Goal: Task Accomplishment & Management: Use online tool/utility

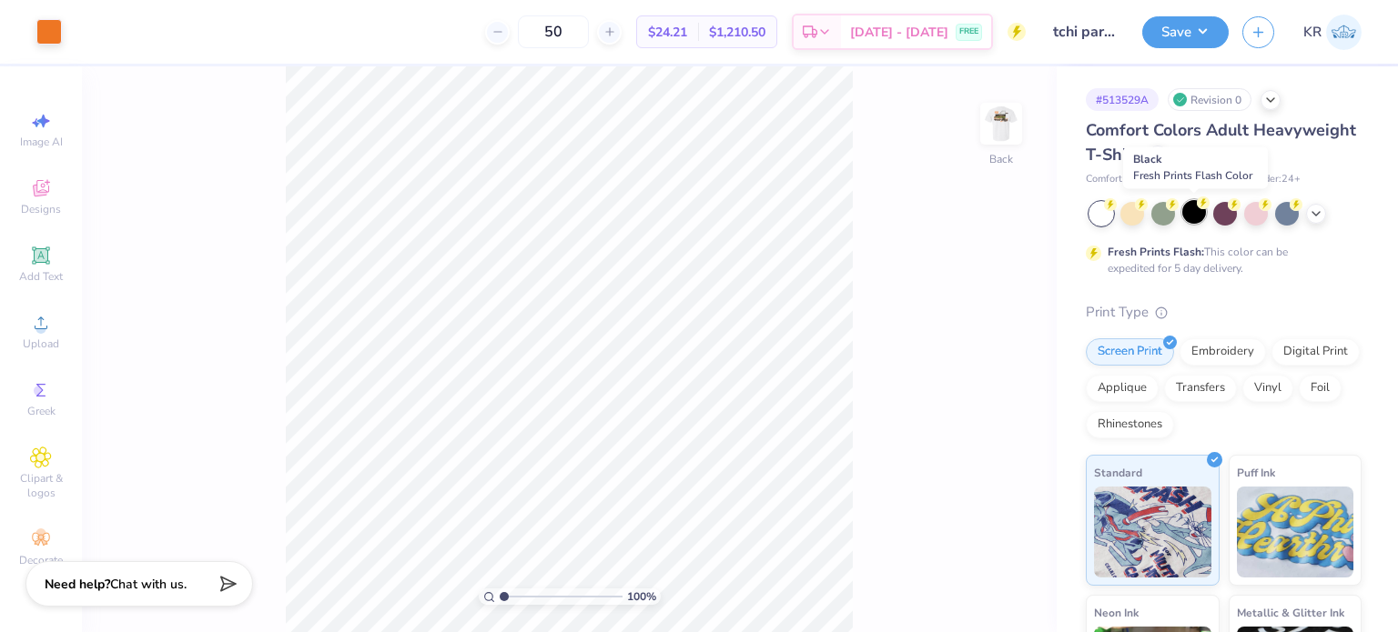
click at [1198, 211] on div at bounding box center [1194, 212] width 24 height 24
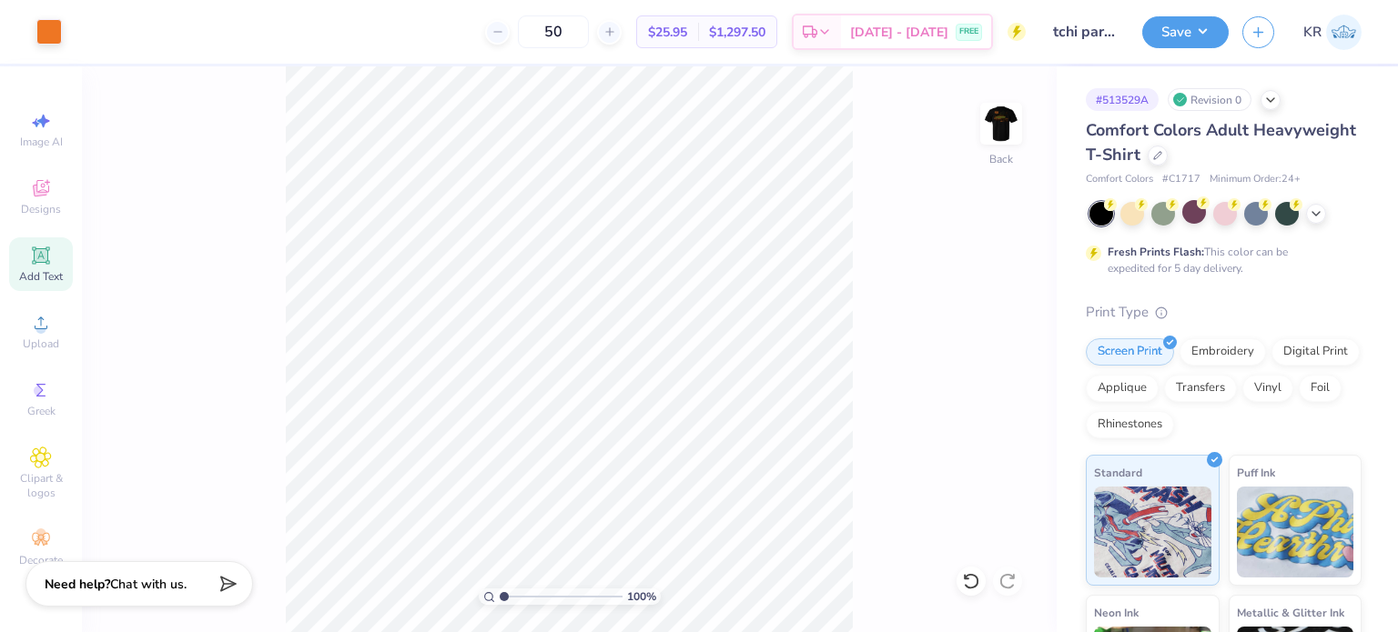
click at [44, 245] on icon at bounding box center [41, 256] width 22 height 22
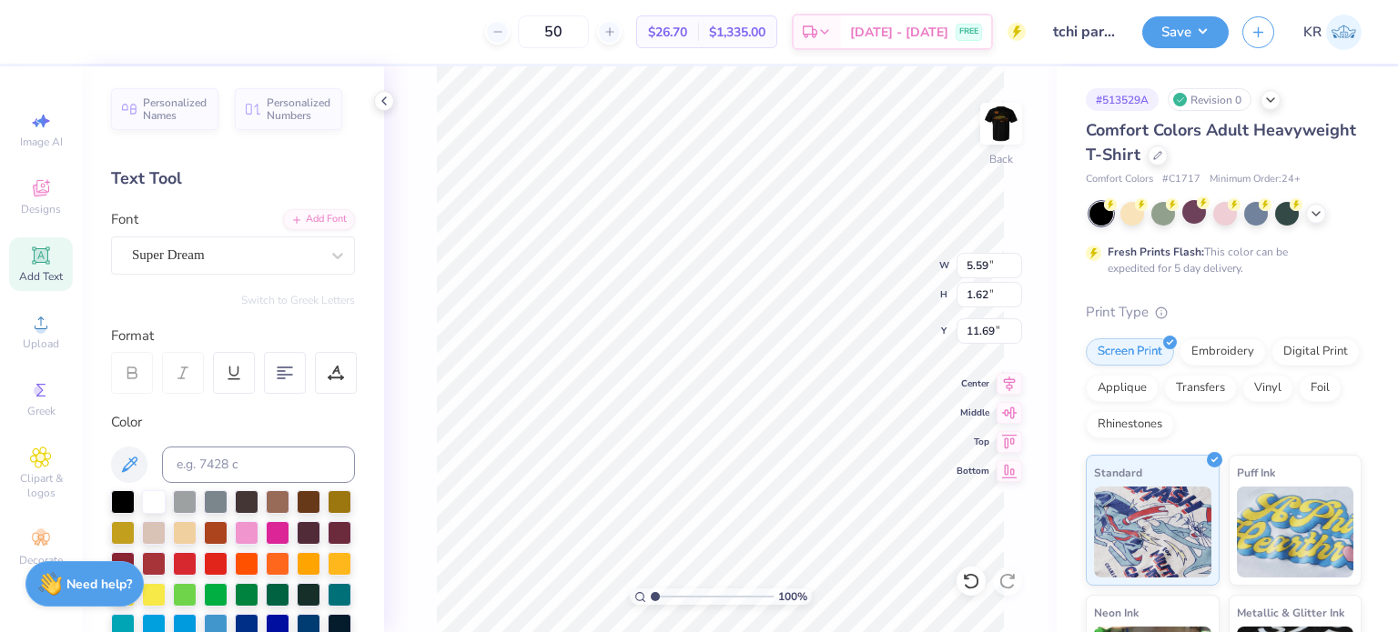
scroll to position [15, 5]
type textarea "[GEOGRAPHIC_DATA] [GEOGRAPHIC_DATA]"
click at [220, 239] on div "Super Dream" at bounding box center [233, 256] width 244 height 38
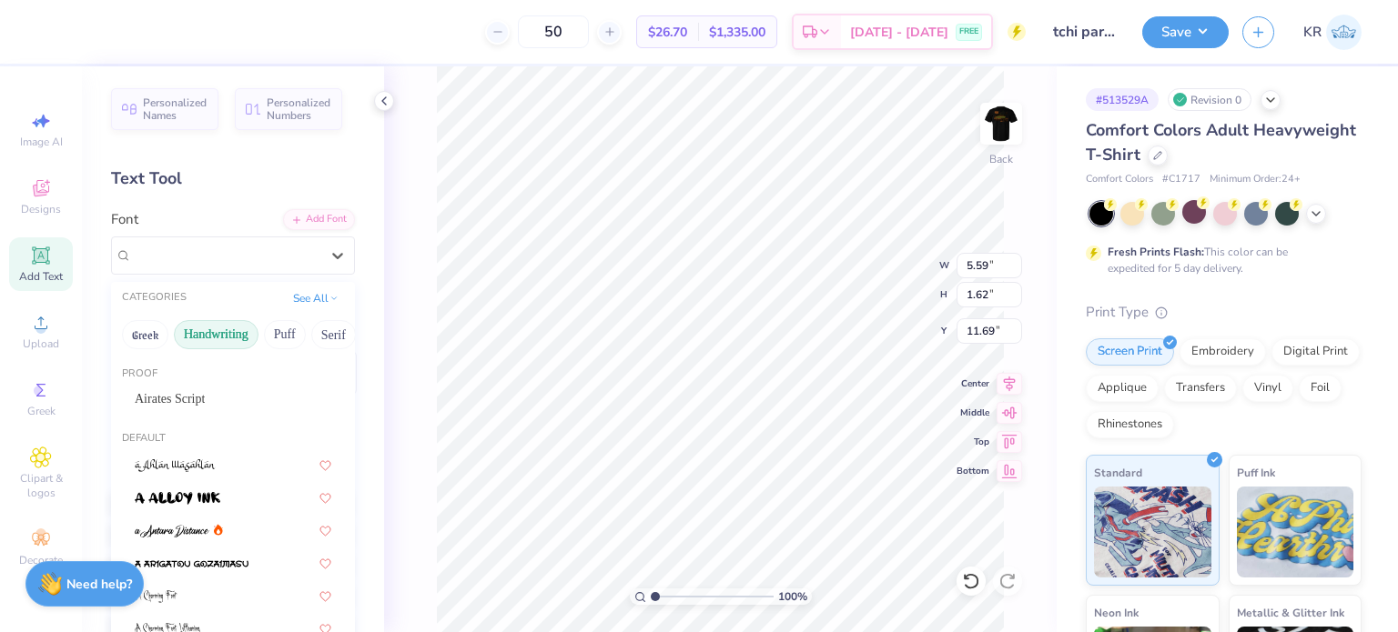
click at [222, 343] on button "Handwriting" at bounding box center [216, 334] width 85 height 29
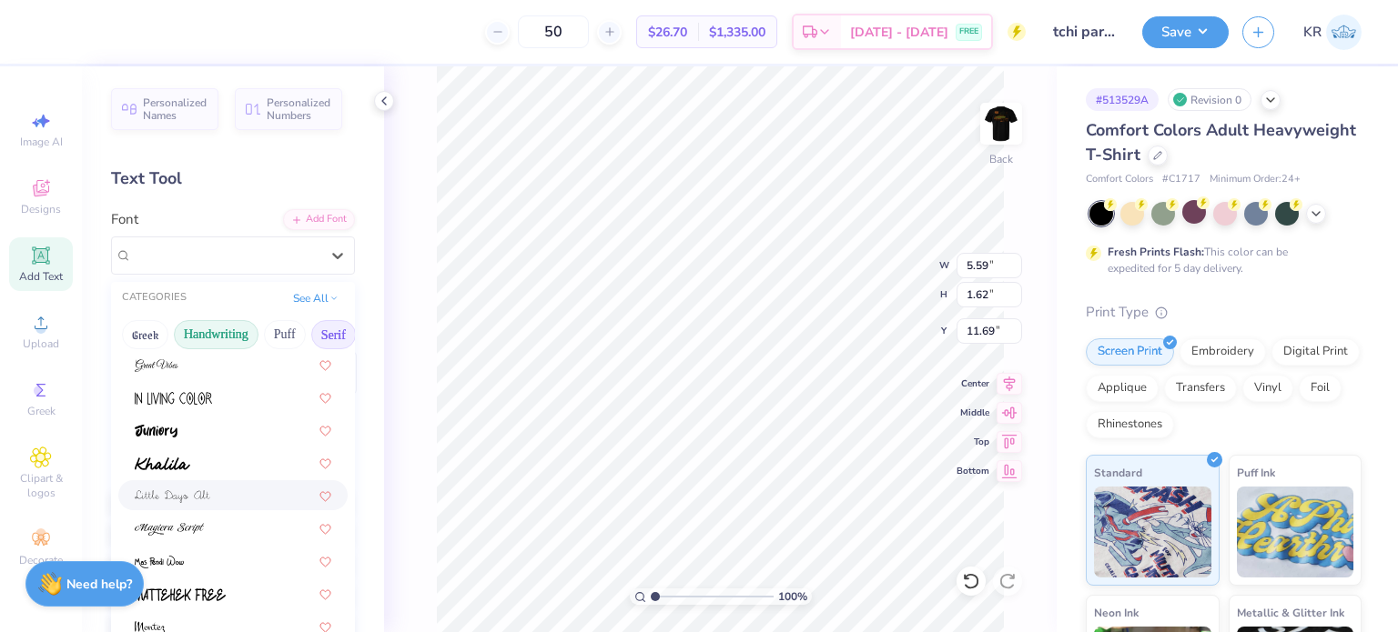
scroll to position [230, 0]
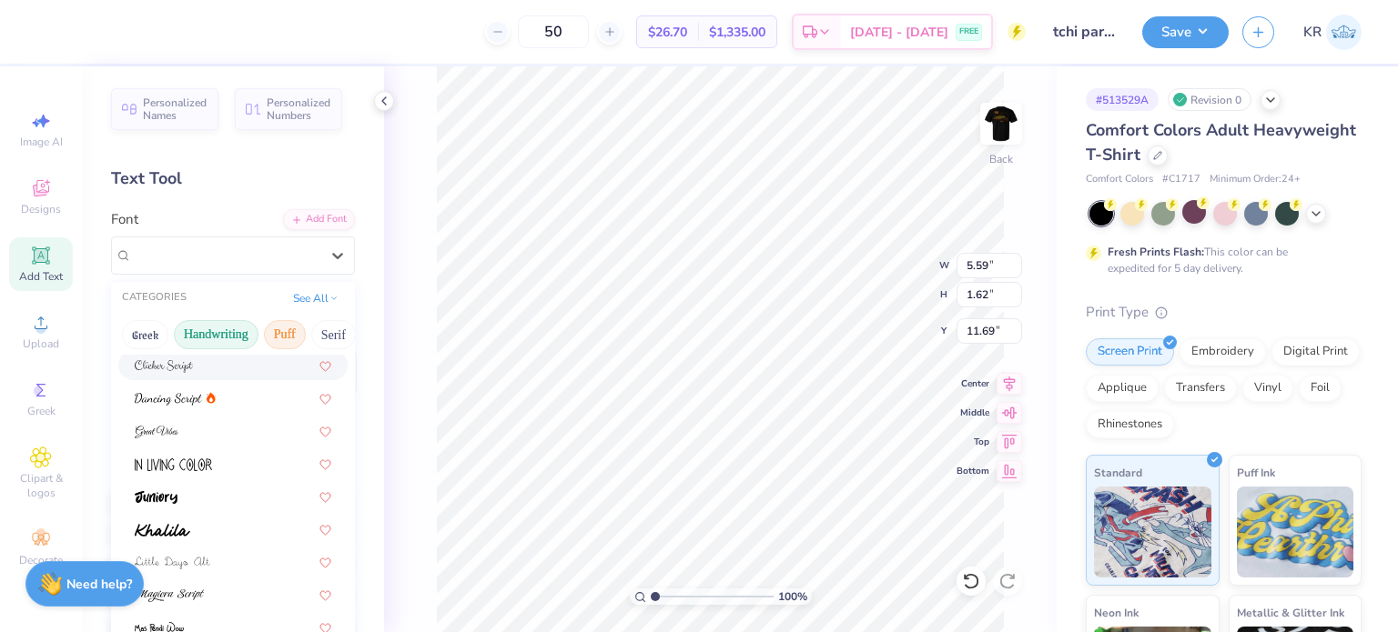
click at [292, 328] on button "Puff" at bounding box center [285, 334] width 42 height 29
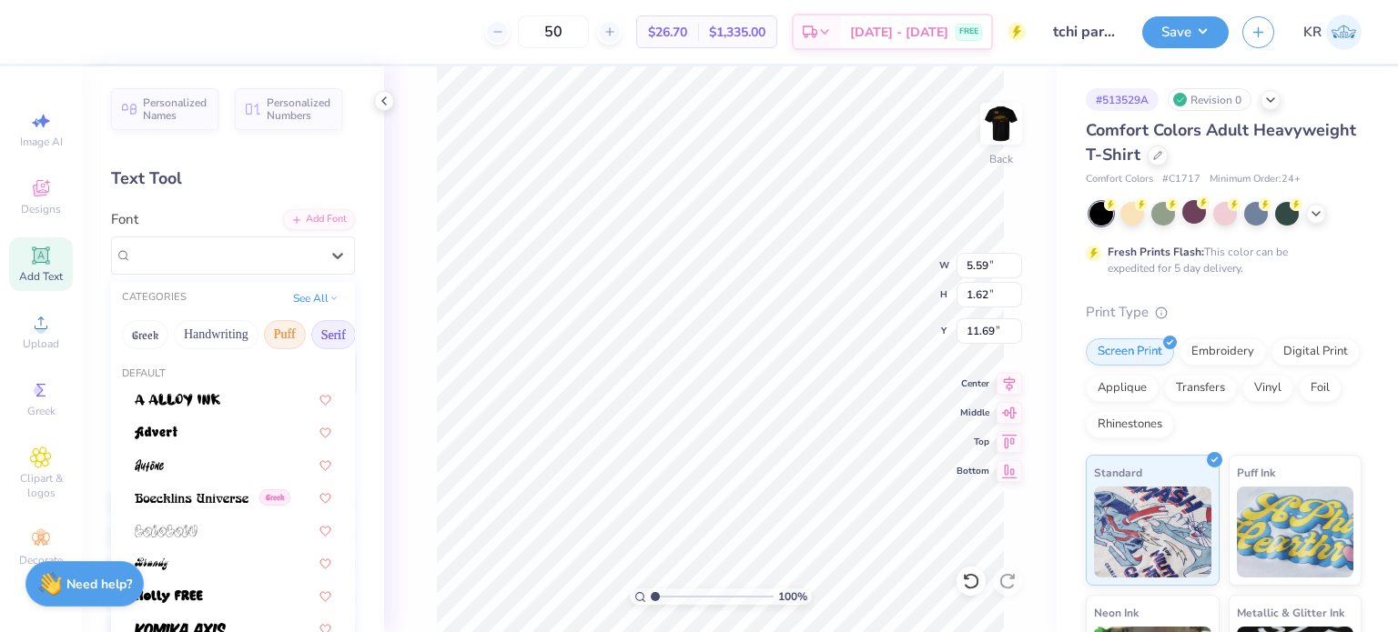
click at [338, 339] on button "Serif" at bounding box center [333, 334] width 45 height 29
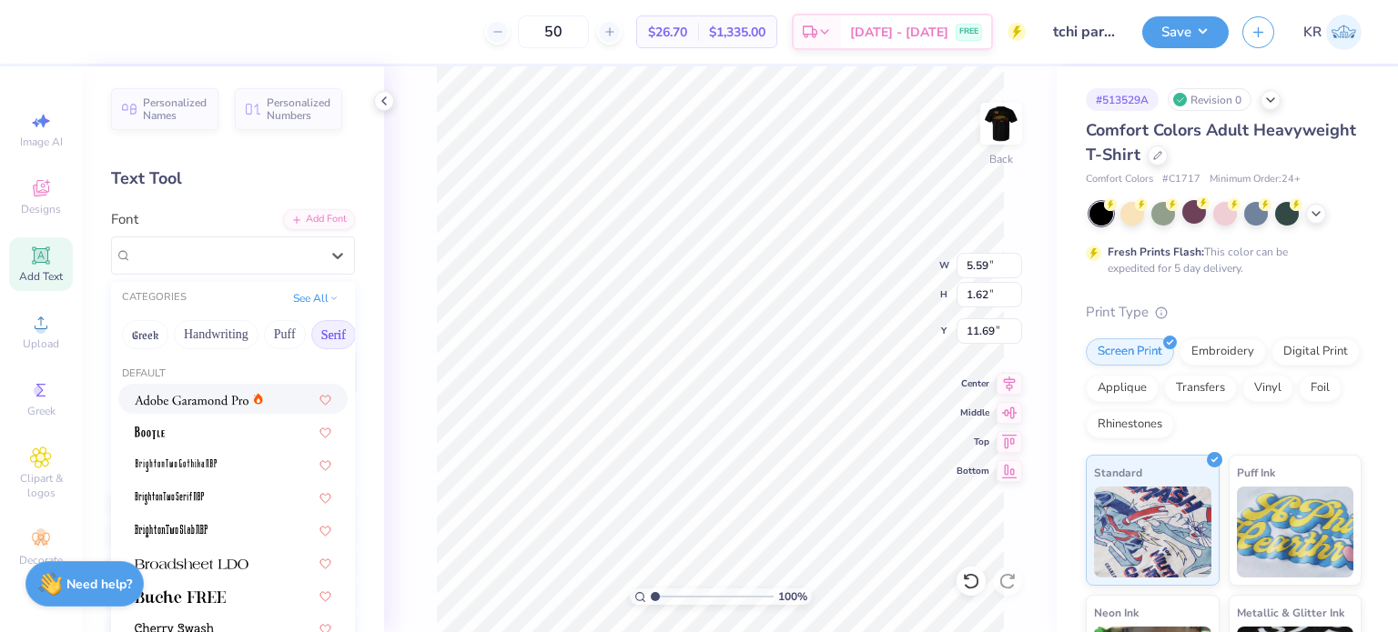
click at [195, 399] on img at bounding box center [192, 400] width 114 height 13
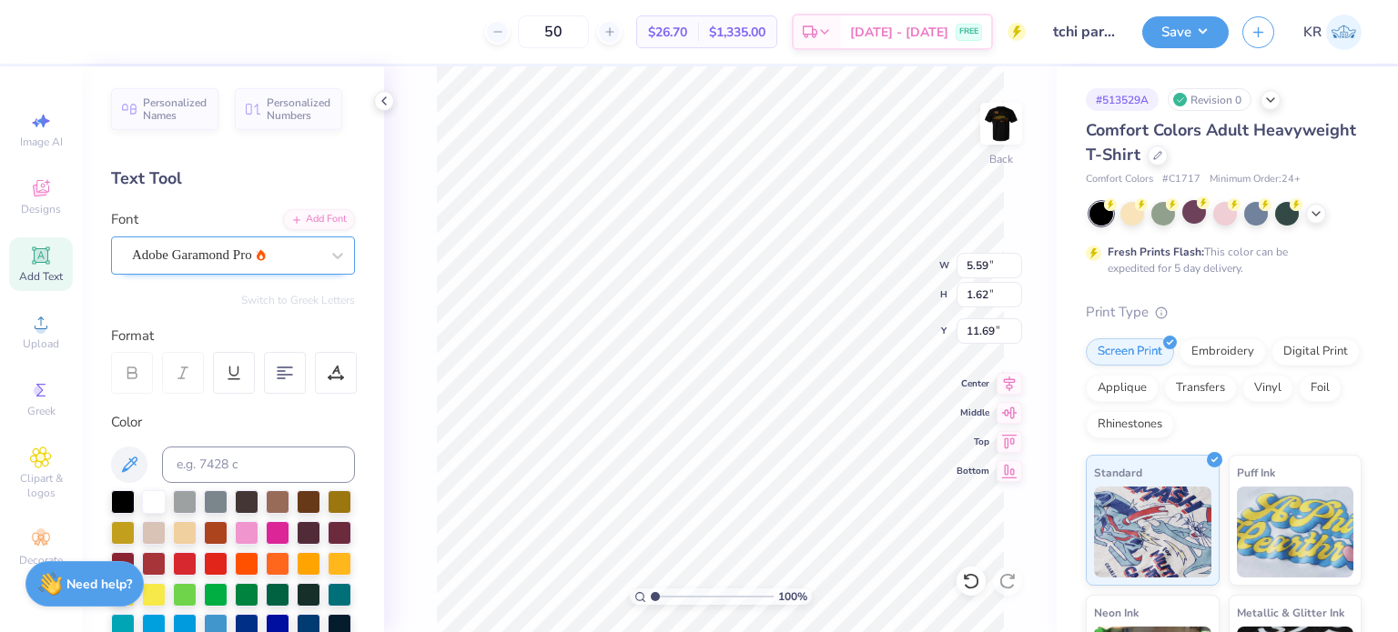
click at [277, 252] on div "Adobe Garamond Pro" at bounding box center [225, 255] width 191 height 28
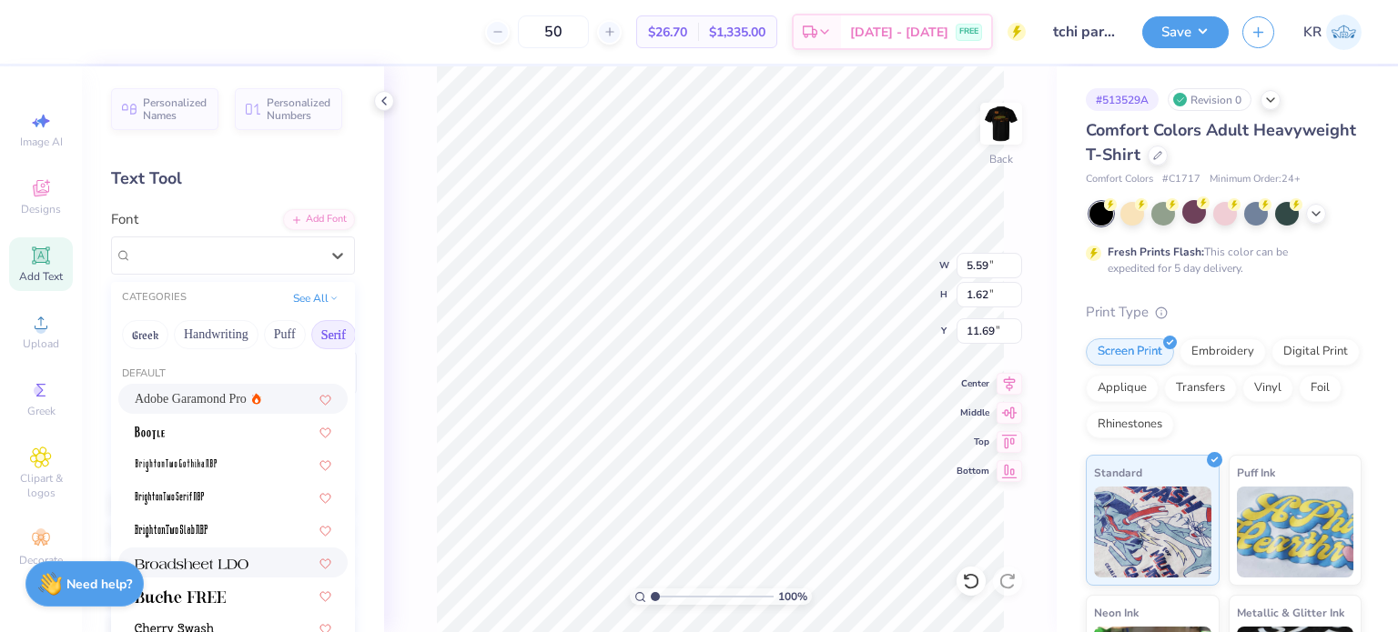
click at [204, 549] on div at bounding box center [232, 563] width 229 height 30
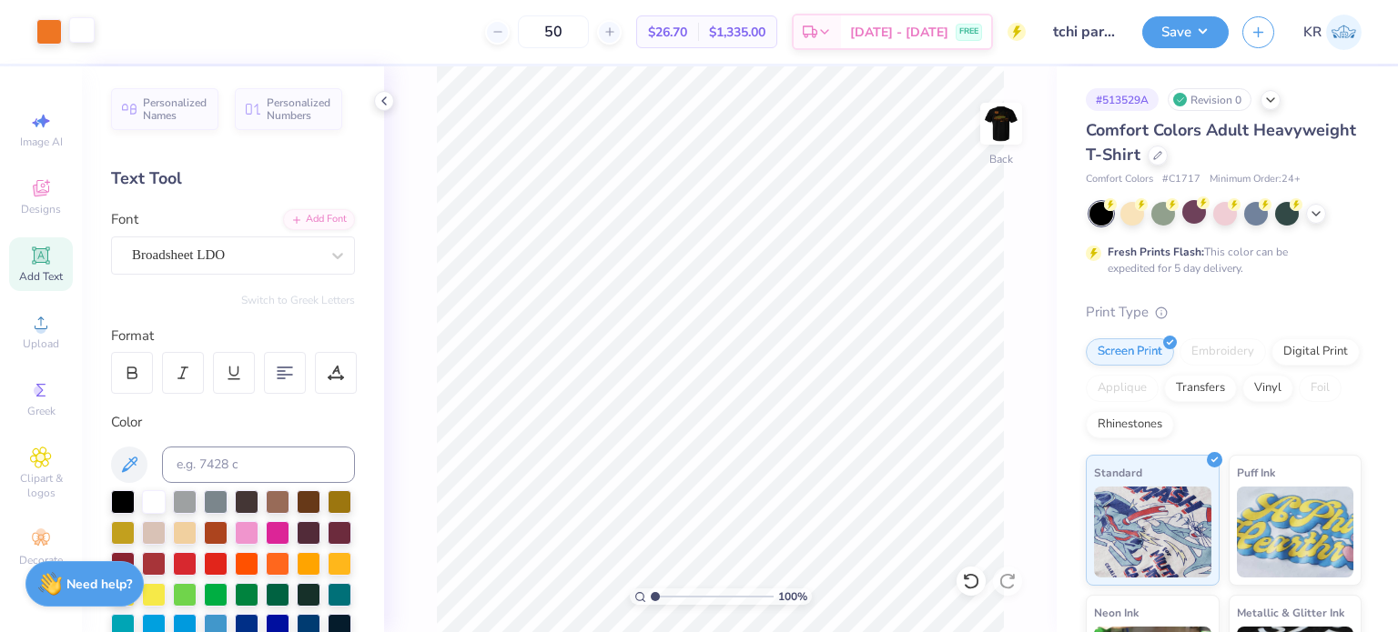
click at [84, 22] on div at bounding box center [81, 29] width 25 height 25
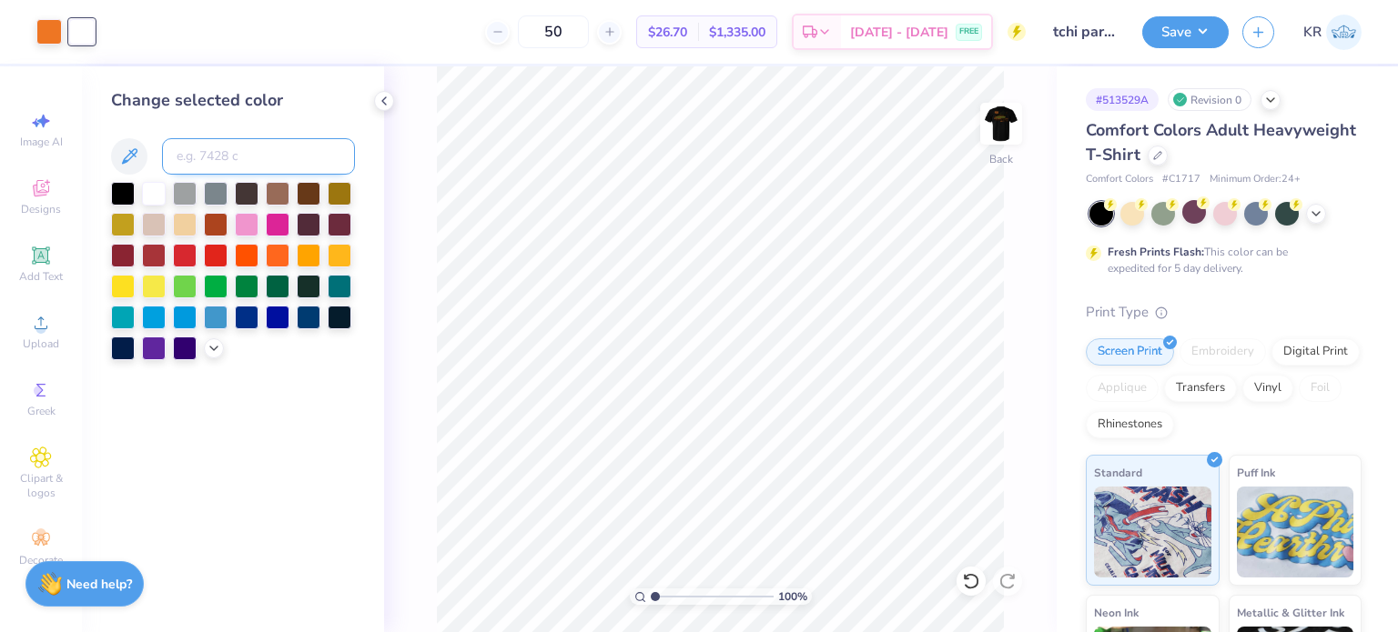
click at [223, 150] on input at bounding box center [258, 156] width 193 height 36
type input "158"
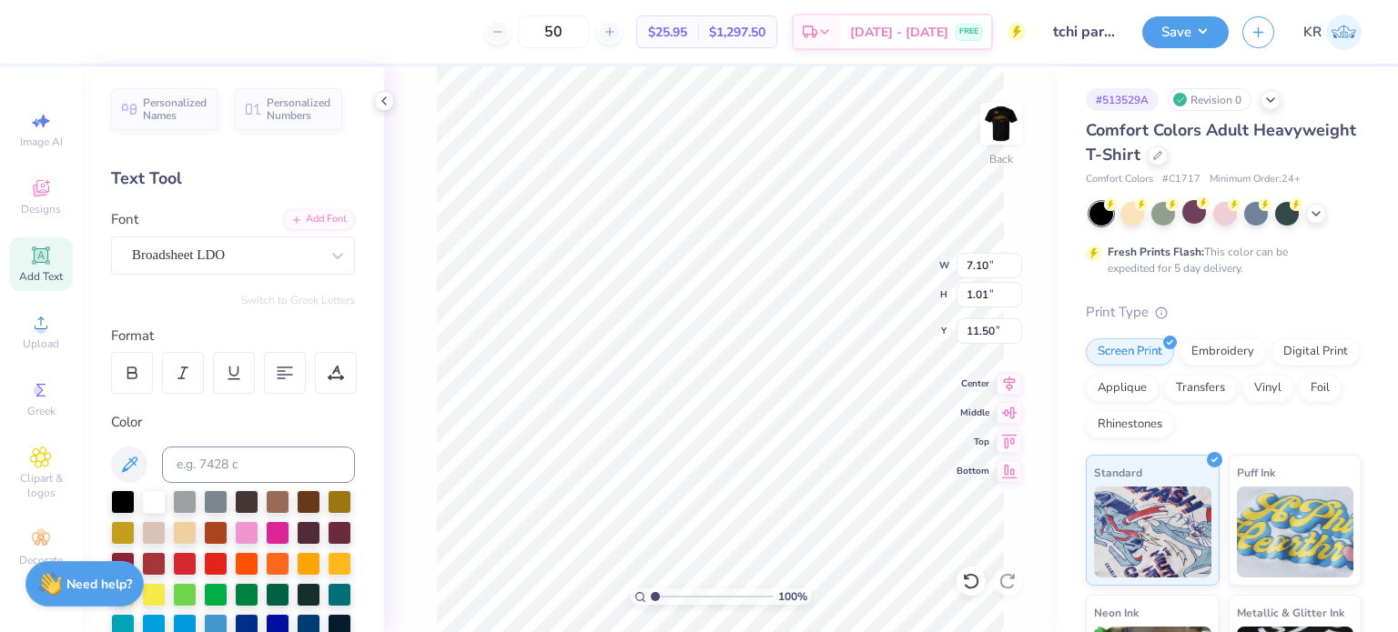
type input "7.10"
type input "1.01"
type input "4.74"
type input "3.92"
type input "0.56"
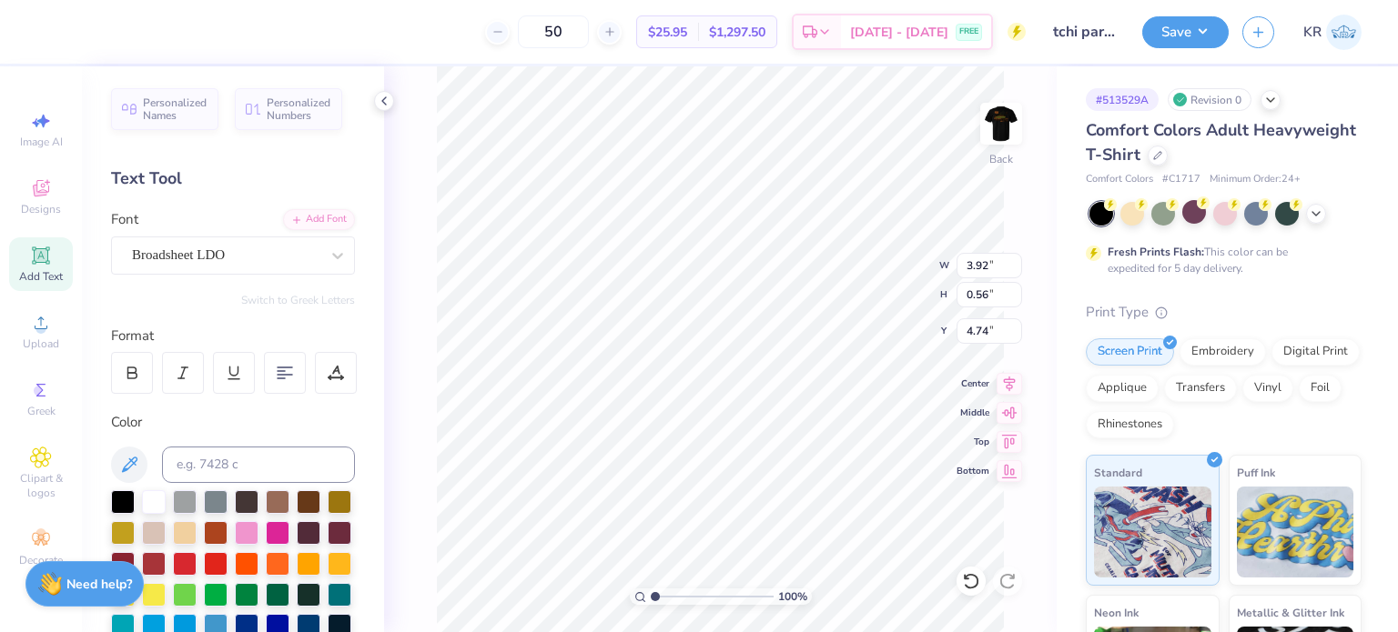
type input "4.82"
type input "3.19"
type input "0.46"
click at [996, 378] on icon at bounding box center [1008, 381] width 25 height 22
click at [1005, 375] on icon at bounding box center [1010, 380] width 12 height 15
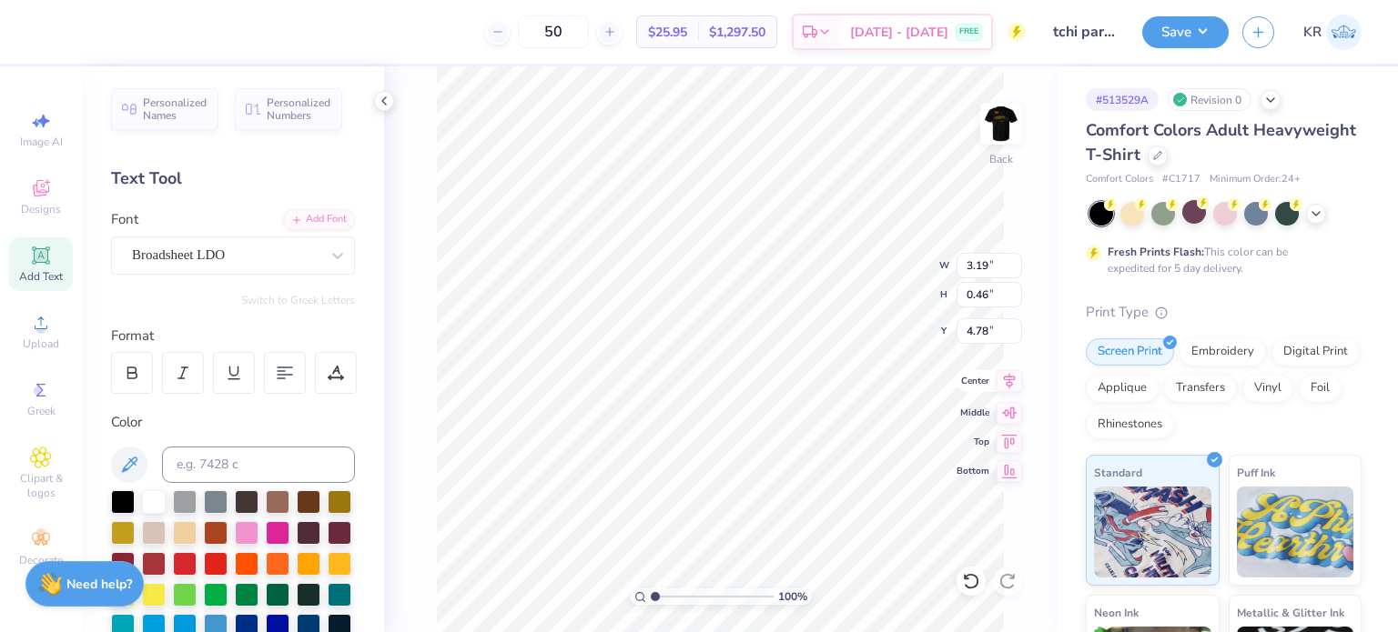
click at [1016, 380] on icon at bounding box center [1008, 381] width 25 height 22
click at [1008, 379] on icon at bounding box center [1008, 381] width 25 height 22
type input "2.69"
type input "0.38"
click at [1002, 381] on icon at bounding box center [1008, 381] width 25 height 22
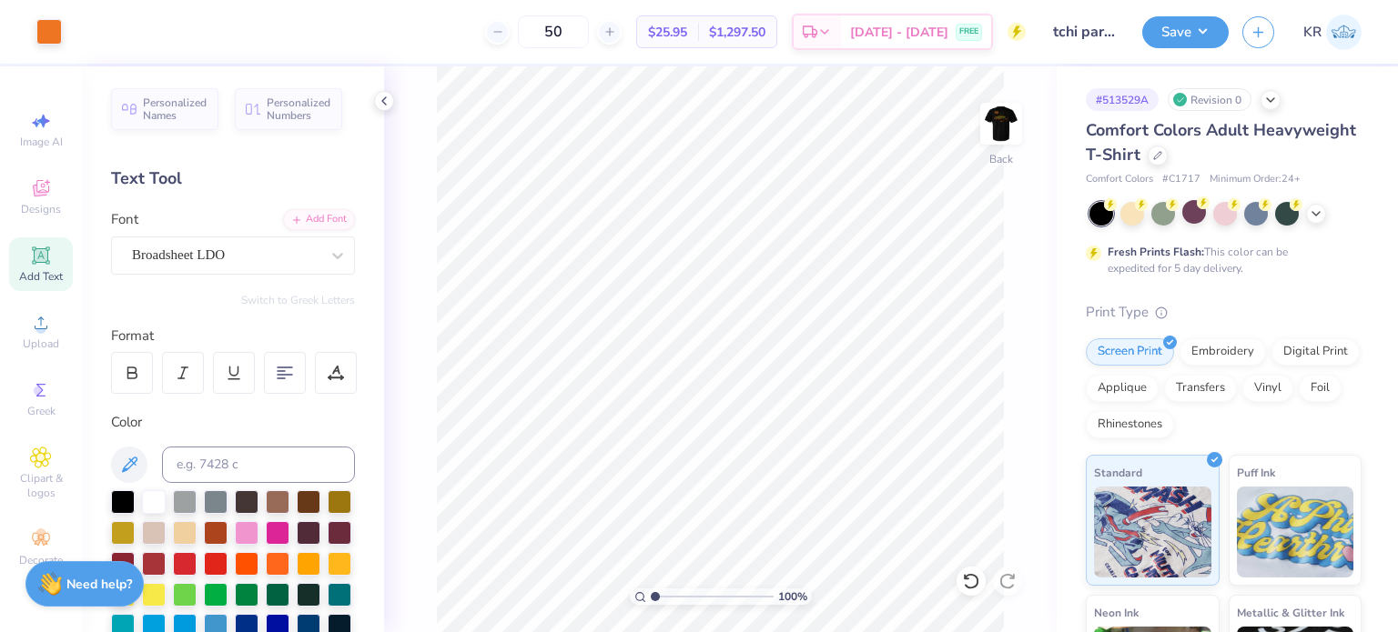
type textarea "x"
type input "2.16172877563855"
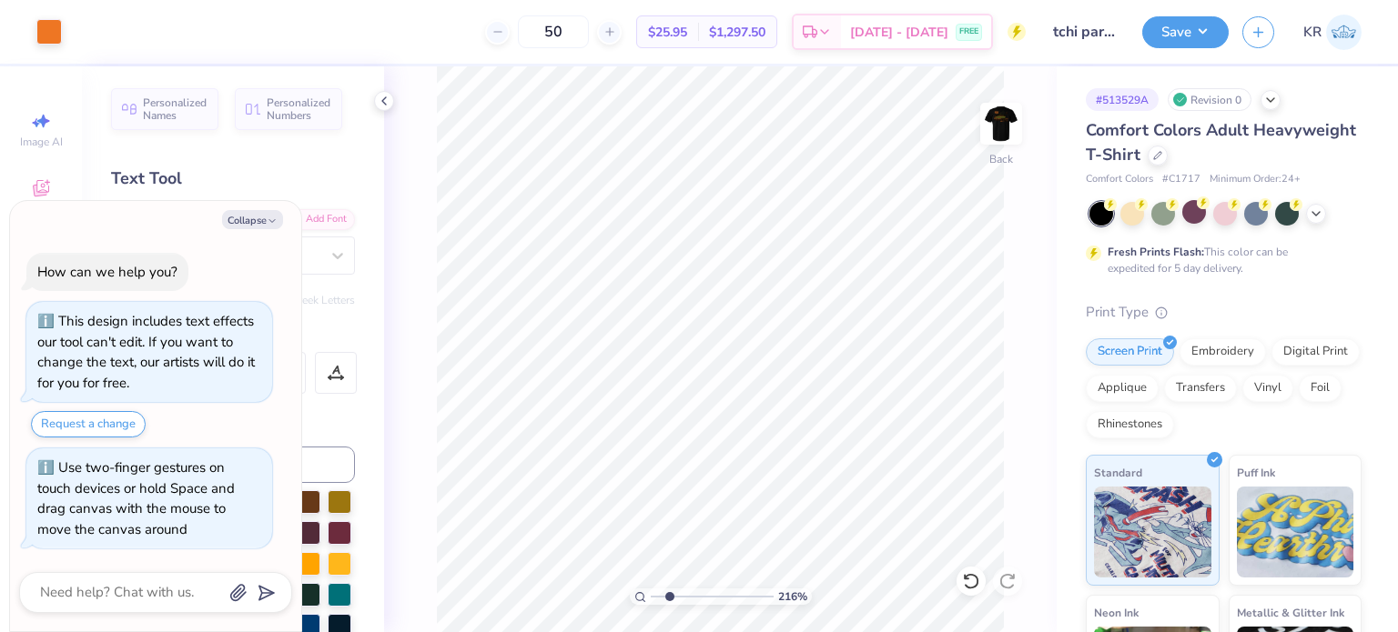
type textarea "x"
type input "2.2187733742303"
type textarea "x"
type input "1"
click at [247, 228] on button "Collapse" at bounding box center [252, 219] width 61 height 19
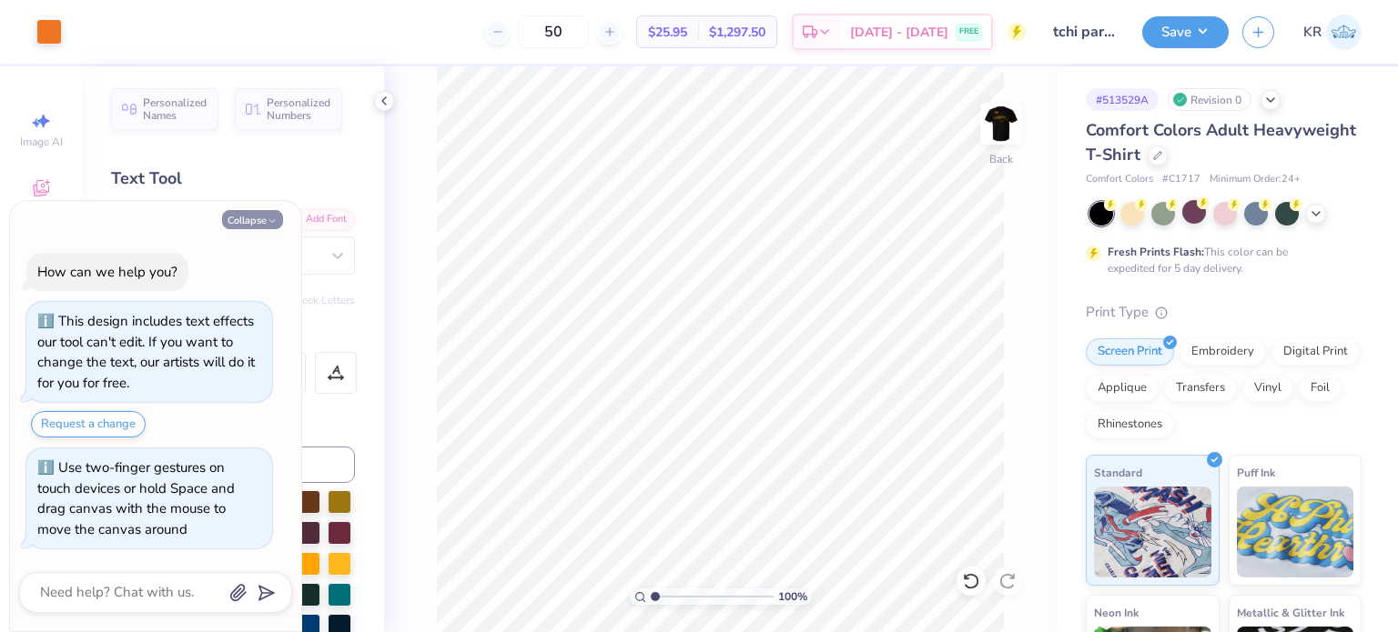
type textarea "x"
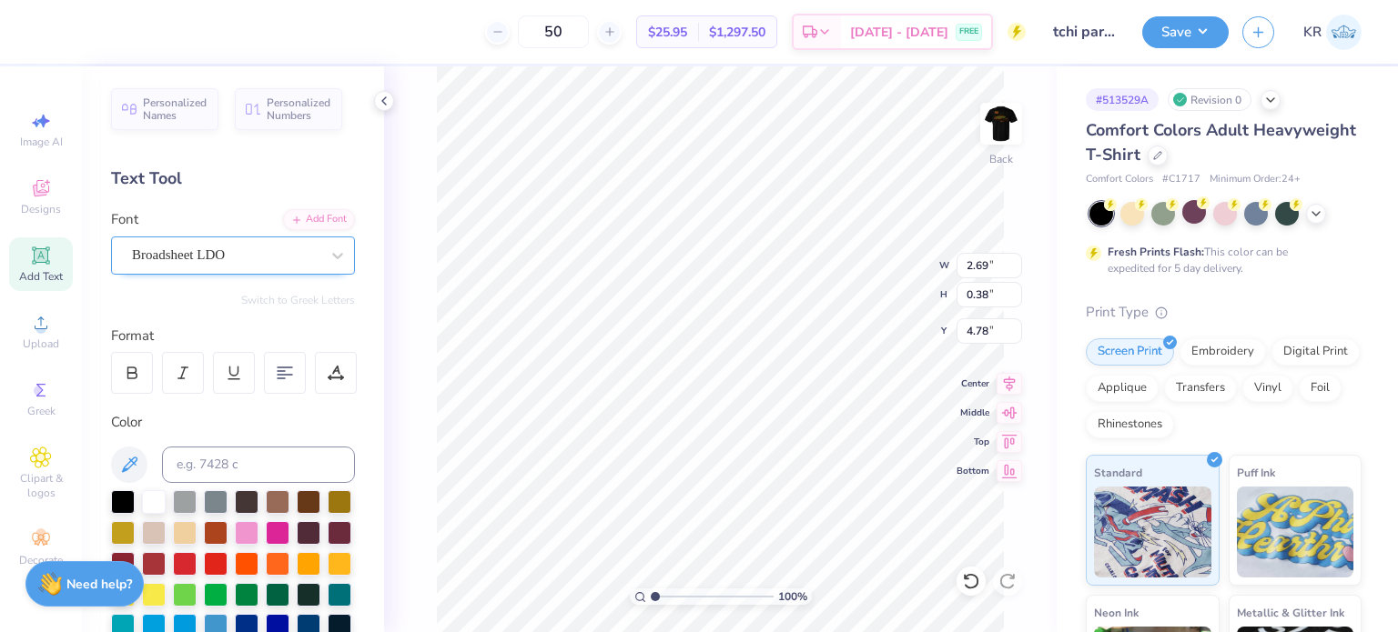
click at [207, 244] on div "Broadsheet LDO" at bounding box center [225, 255] width 191 height 28
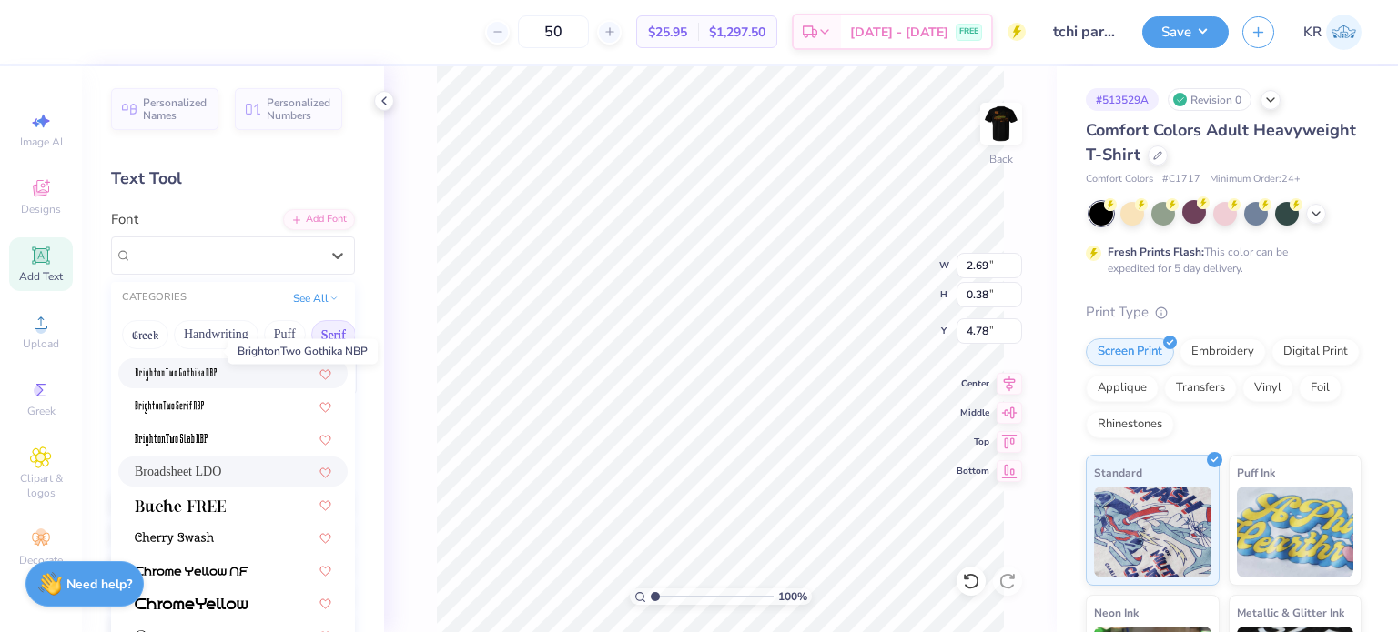
scroll to position [182, 0]
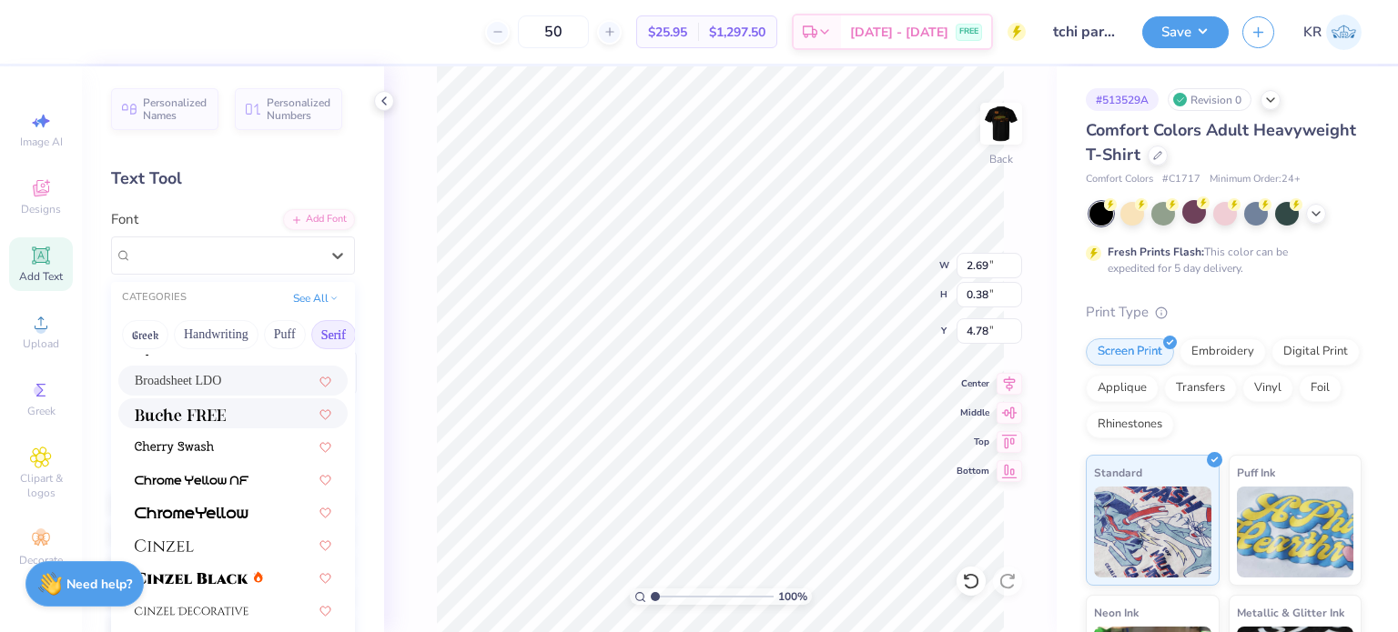
click at [231, 414] on div at bounding box center [233, 413] width 197 height 19
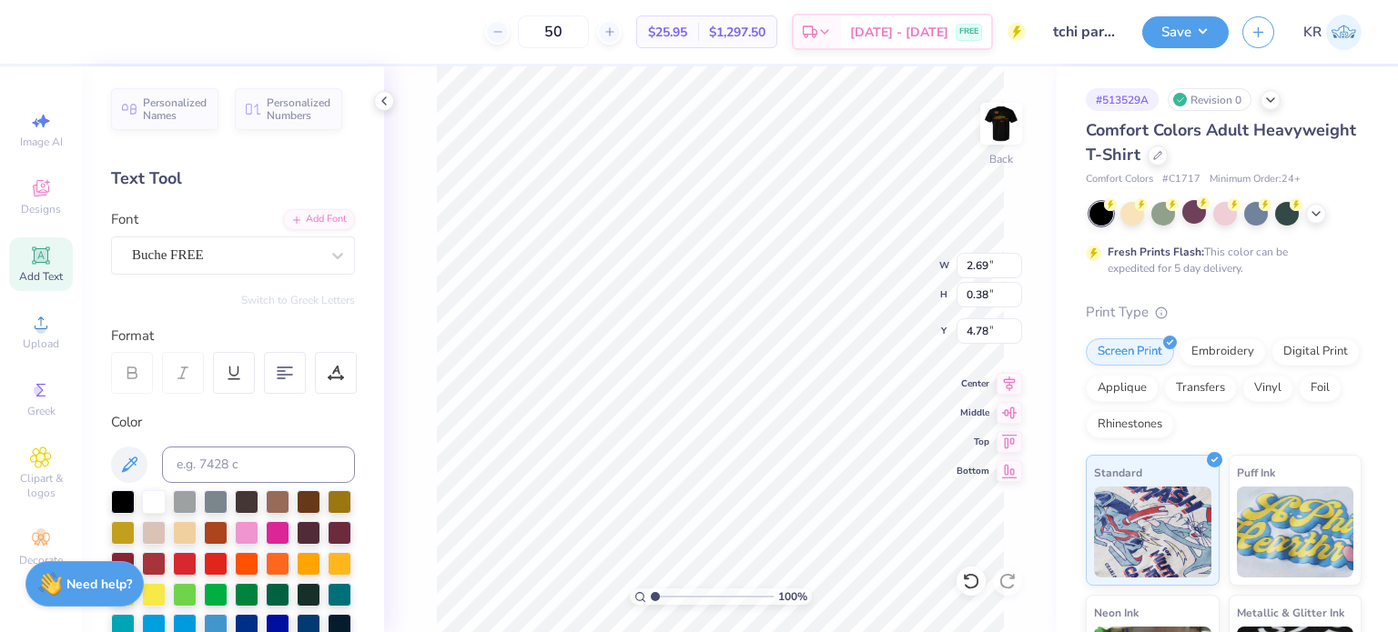
type input "0.39"
type input "3.02089421499965"
type input "4.75"
type input "3.02089421499965"
type input "2.95"
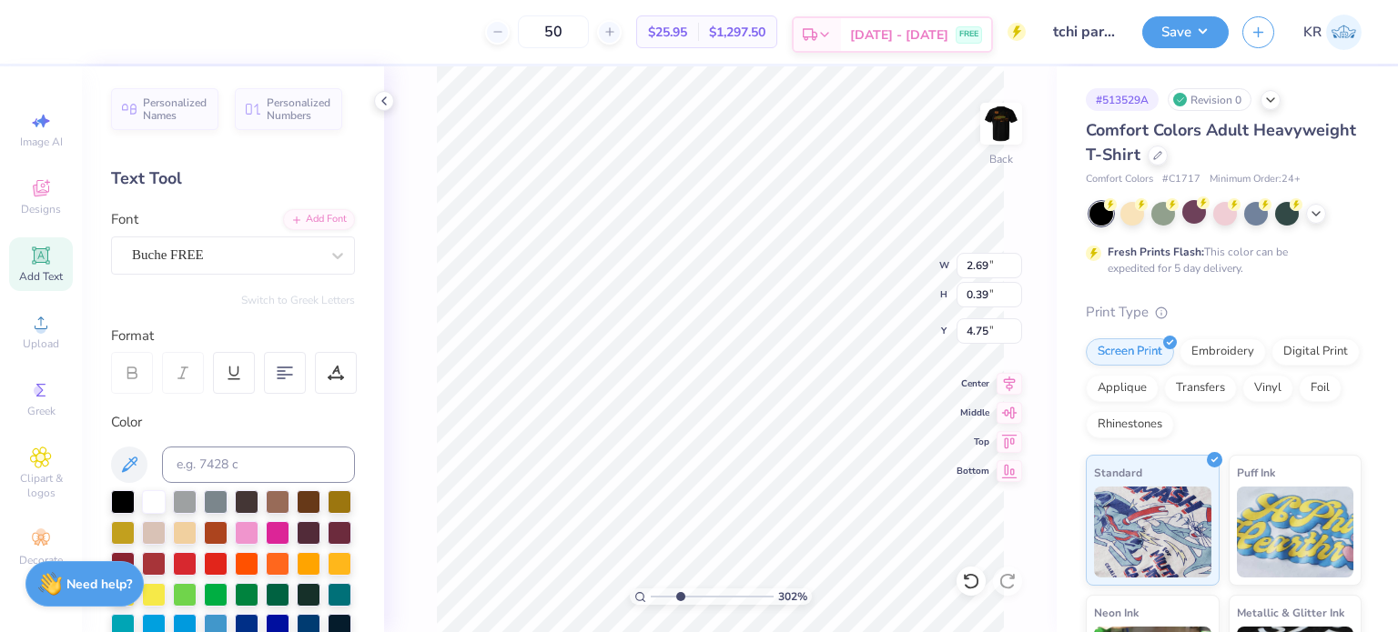
type input "0.42"
click at [1006, 376] on icon at bounding box center [1010, 380] width 12 height 15
type input "3.02089421499965"
type input "4.62"
type input "1"
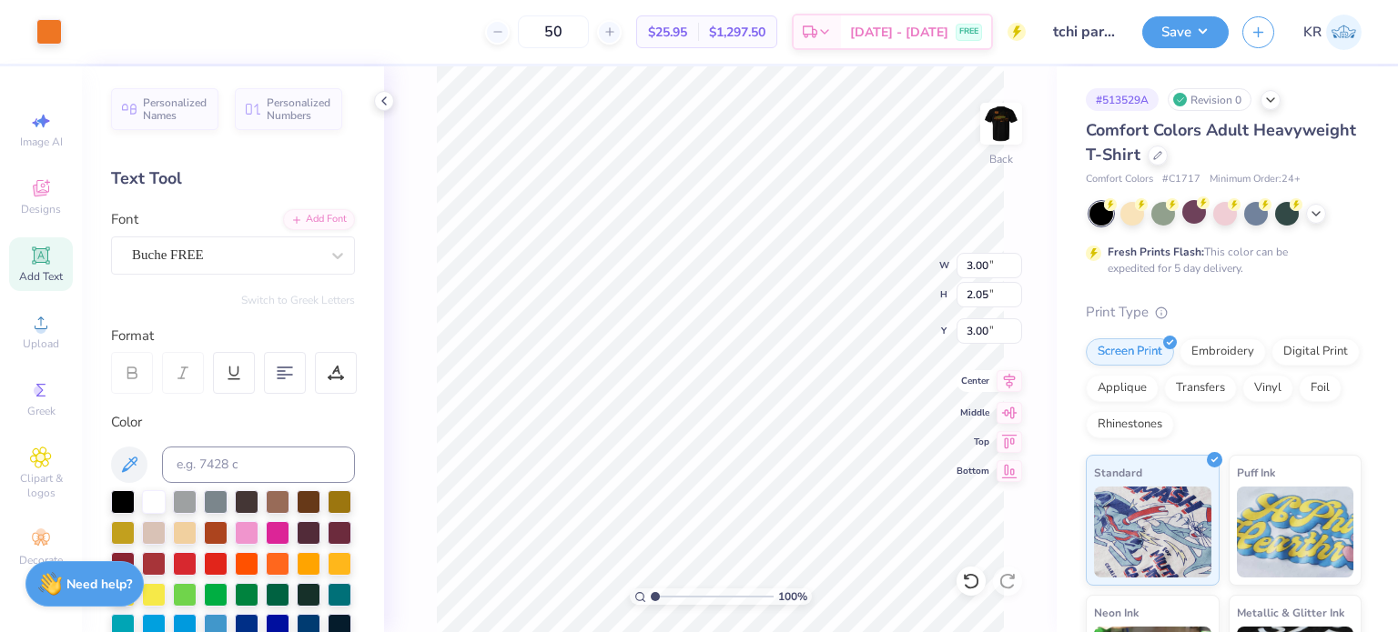
click at [1020, 384] on icon at bounding box center [1008, 381] width 25 height 22
click at [1318, 215] on icon at bounding box center [1315, 212] width 15 height 15
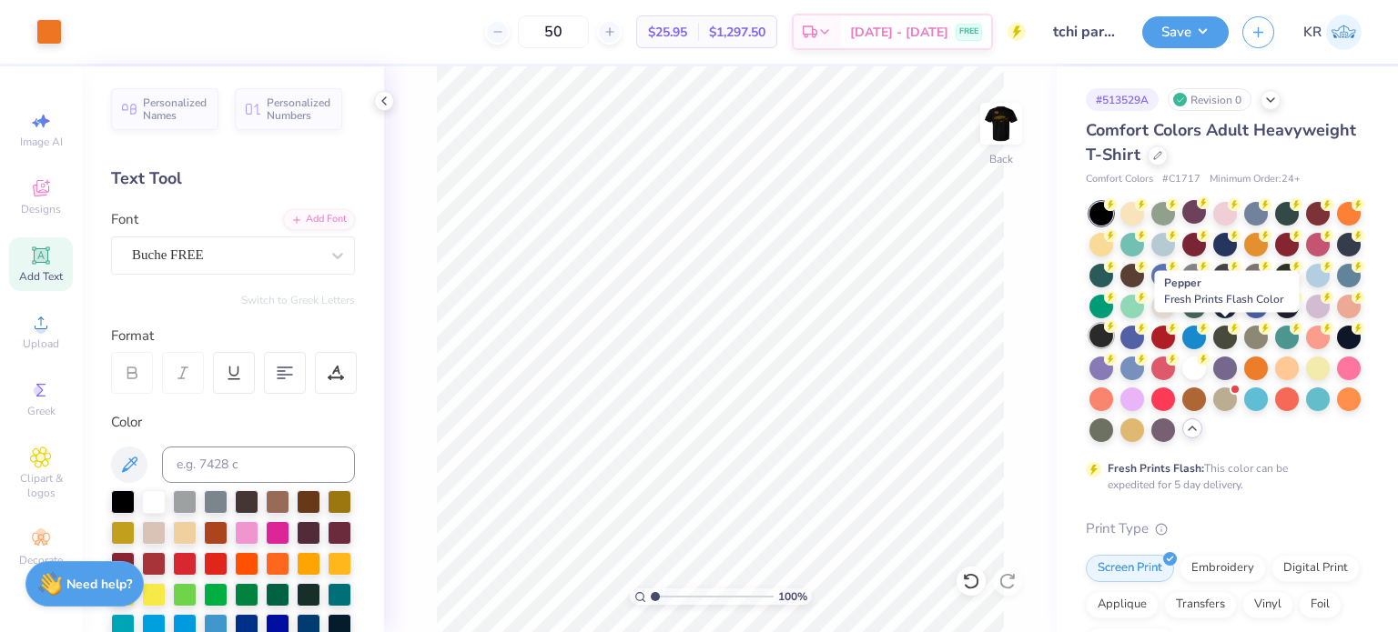
click at [1113, 340] on div at bounding box center [1101, 336] width 24 height 24
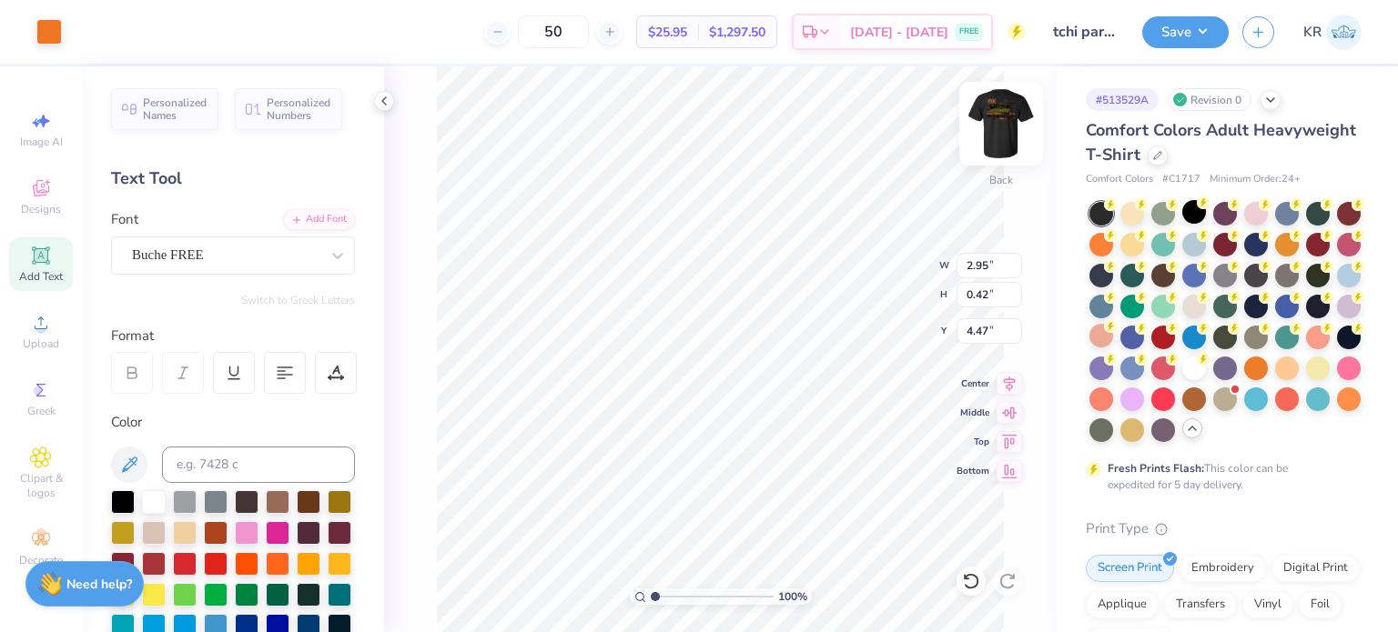
type input "4.47"
type textarea "Y"
type textarea "Parents Weekend"
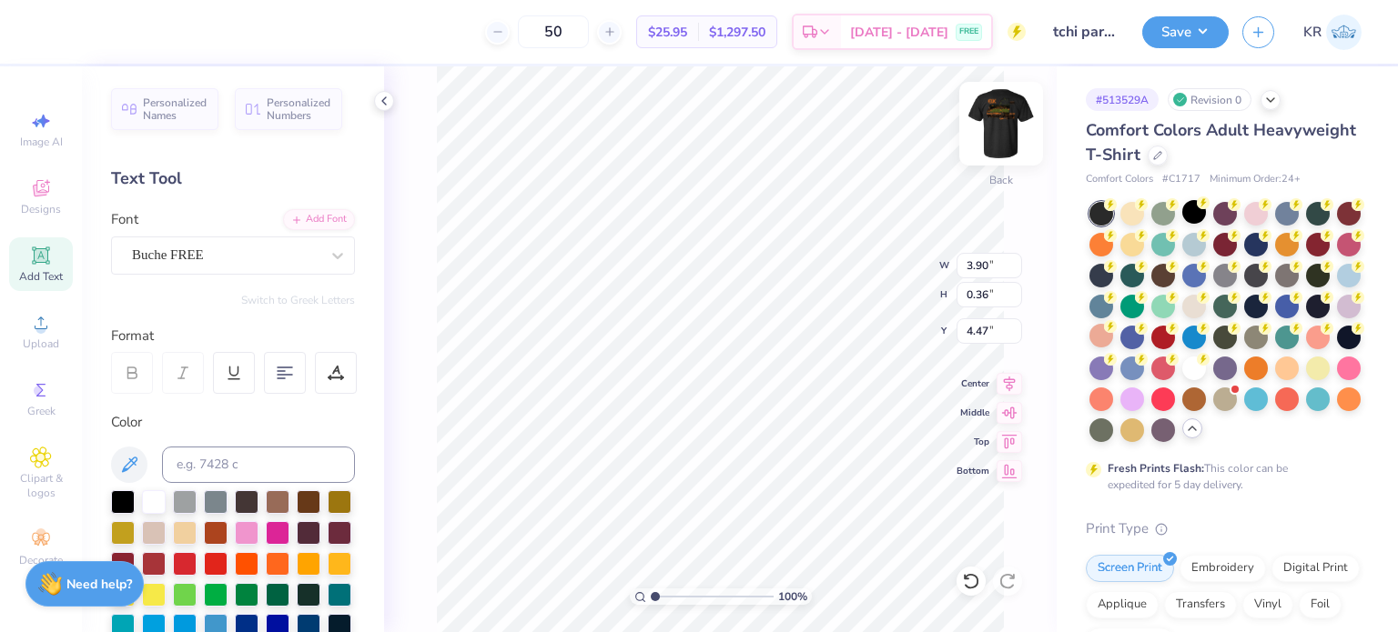
type textarea "Parents"
type input "2.54"
type input "0.50"
click at [1001, 375] on icon at bounding box center [1008, 381] width 25 height 22
type input "5.56"
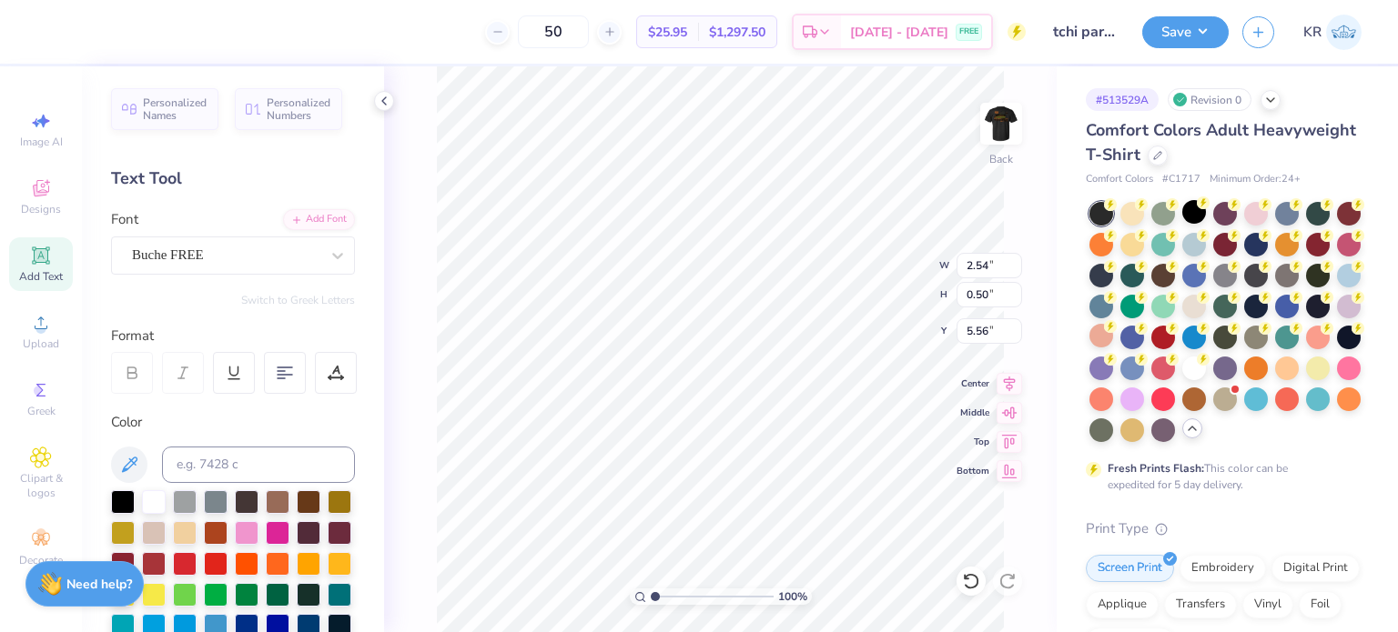
type textarea "Weekend"
type input "2.9514593532719"
type input "4.64"
type input "2.9514593532719"
type input "2.98"
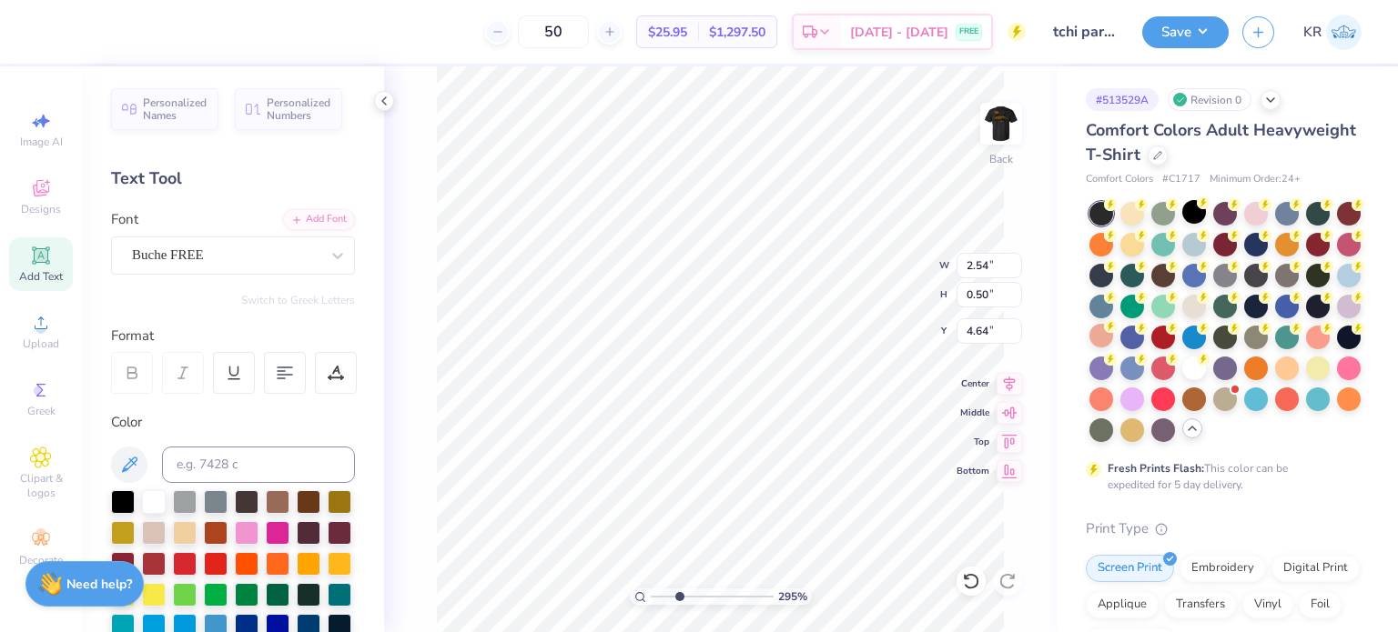
type input "0.59"
type input "2.9514593532719"
type input "5.37"
type input "2.9514593532719"
type input "3.05"
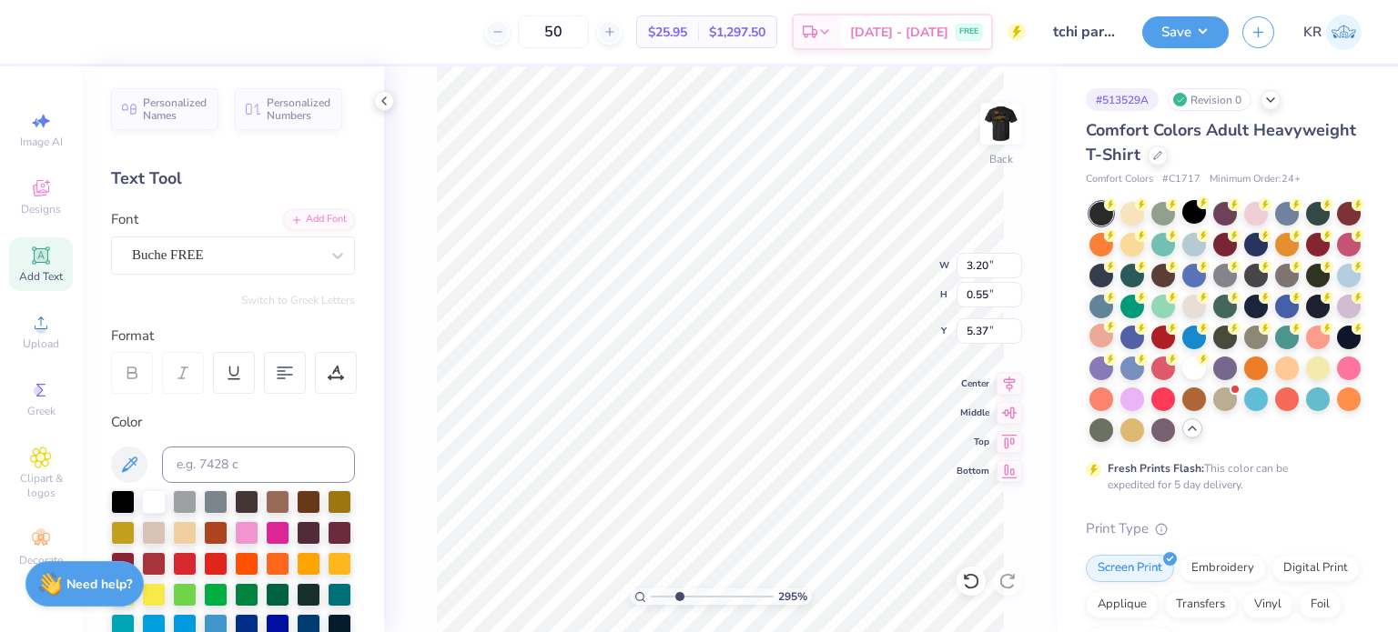
type input "0.52"
type input "1"
click at [1257, 167] on div "Comfort Colors Adult Heavyweight T-Shirt" at bounding box center [1223, 142] width 276 height 49
click at [1162, 152] on icon at bounding box center [1157, 153] width 9 height 9
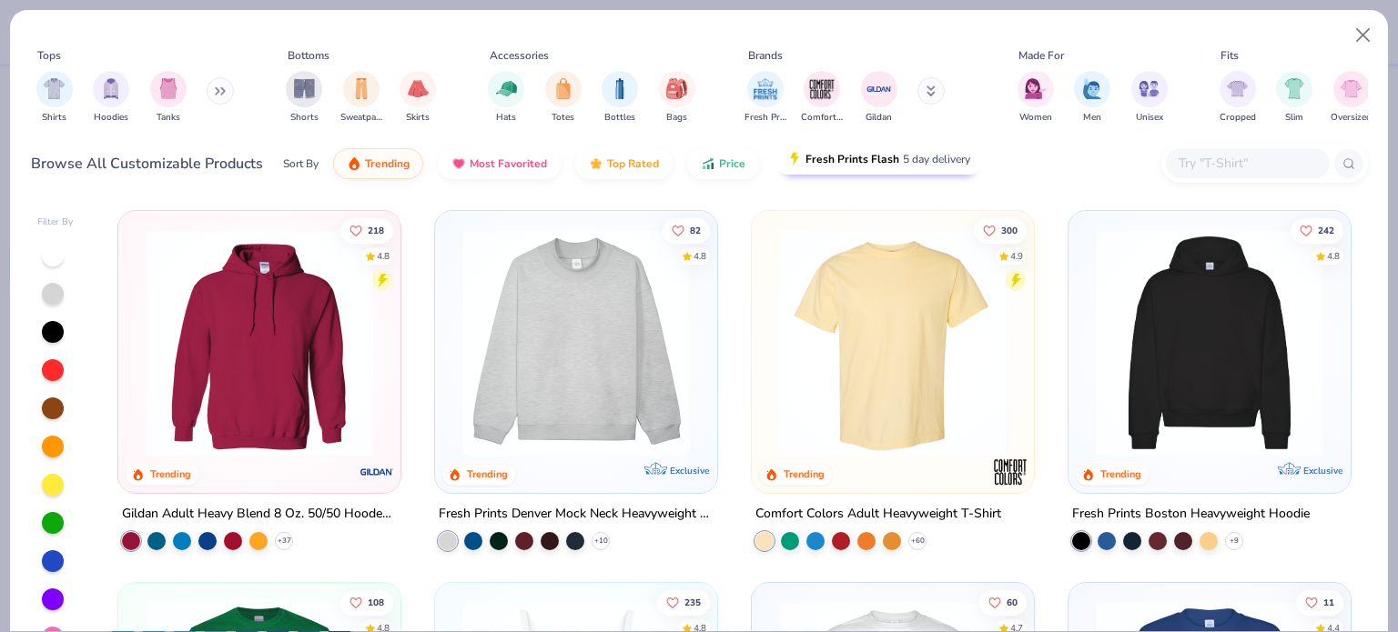
drag, startPoint x: 813, startPoint y: 97, endPoint x: 823, endPoint y: 152, distance: 55.3
click at [814, 97] on img "filter for Comfort Colors" at bounding box center [821, 89] width 27 height 27
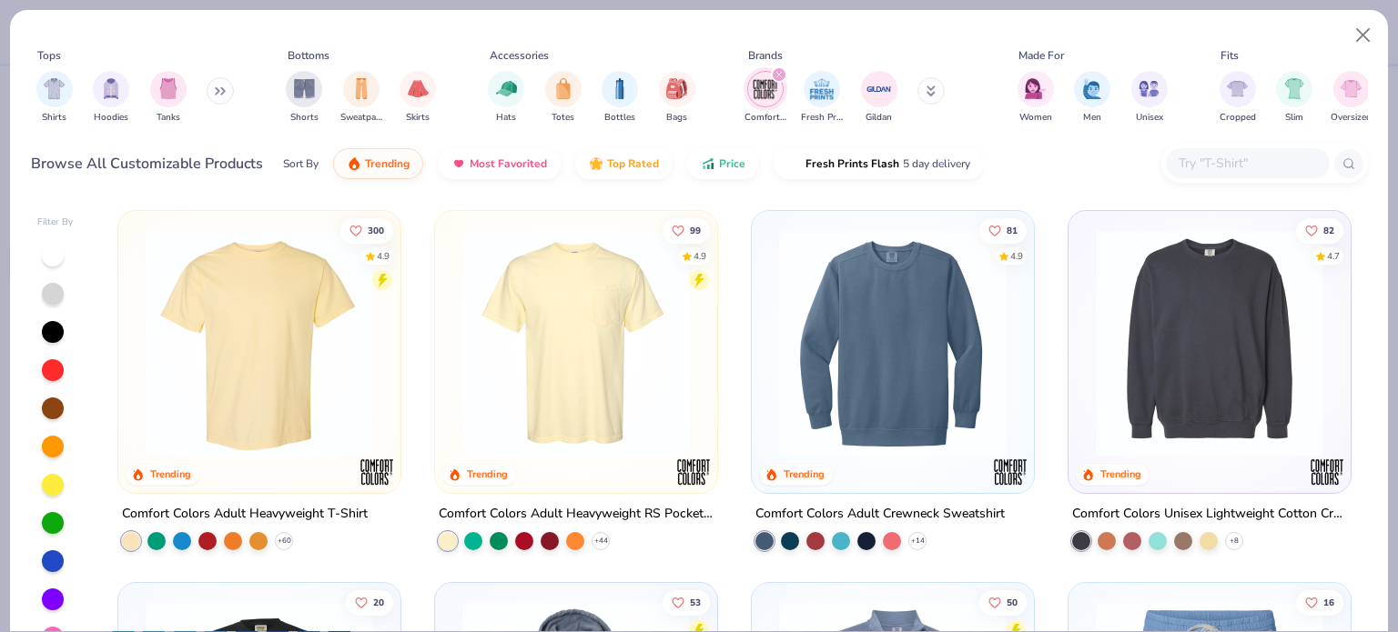
click at [533, 321] on img at bounding box center [576, 342] width 246 height 227
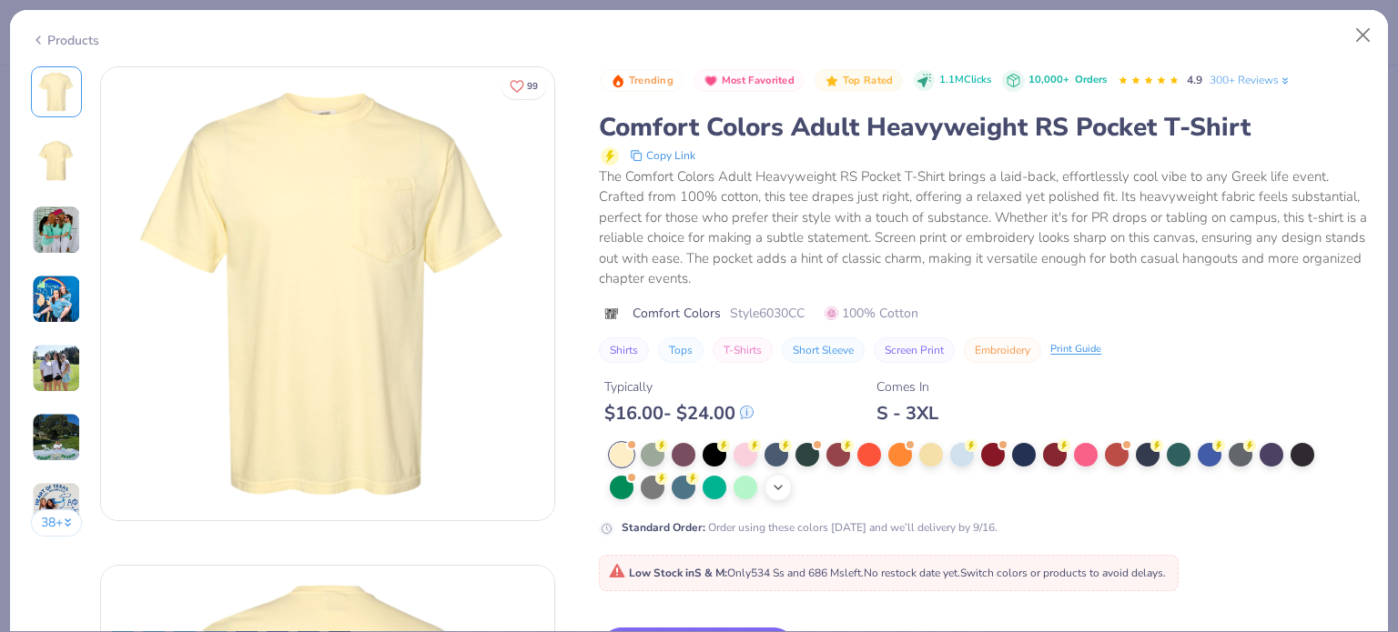
click at [782, 487] on icon at bounding box center [778, 487] width 15 height 15
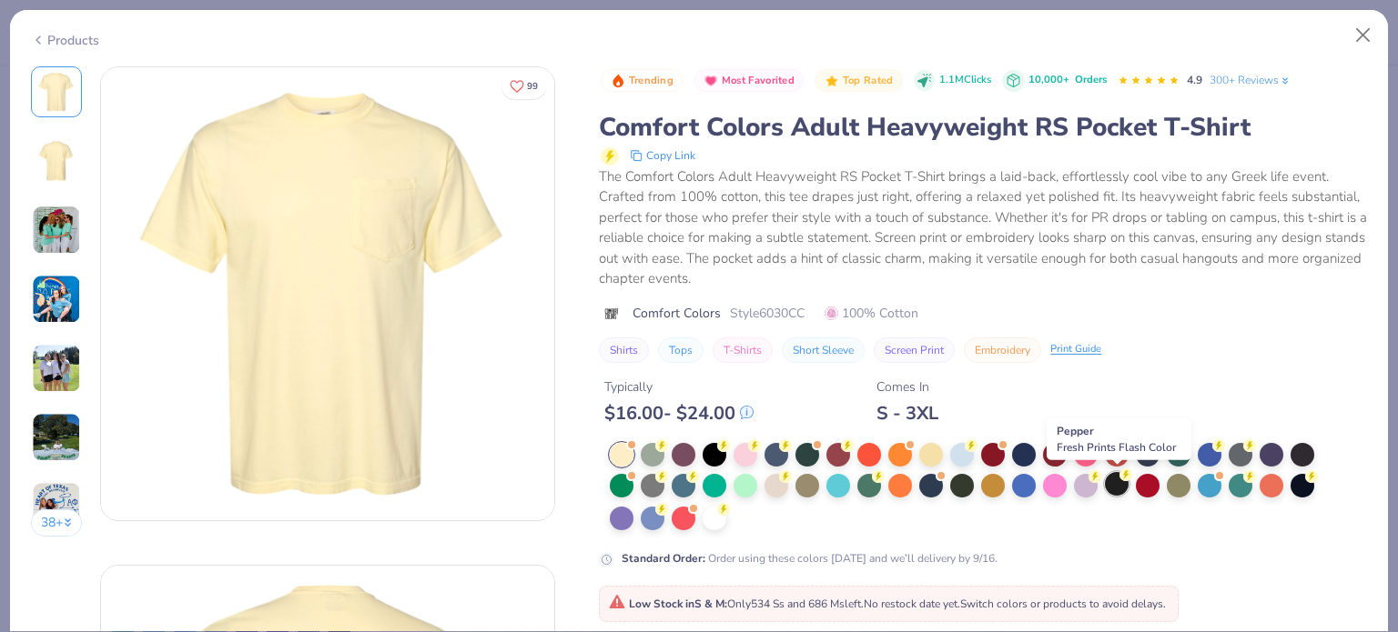
click at [1114, 480] on div at bounding box center [1117, 484] width 24 height 24
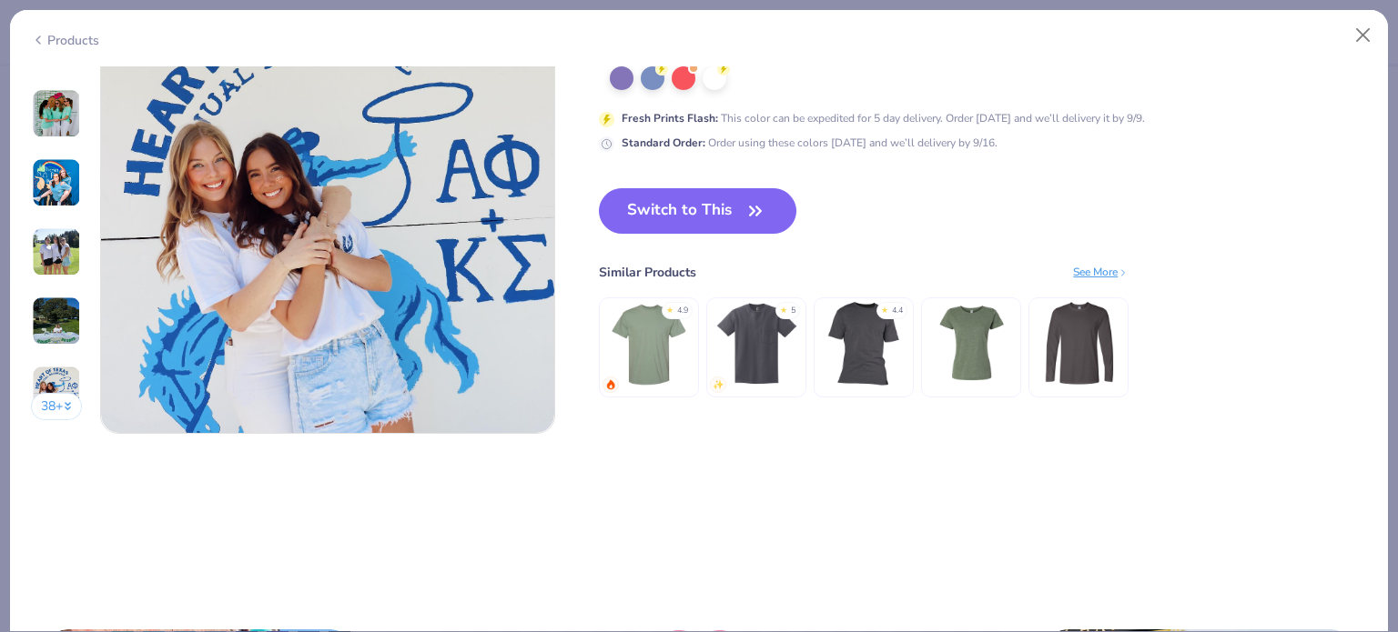
scroll to position [2821, 0]
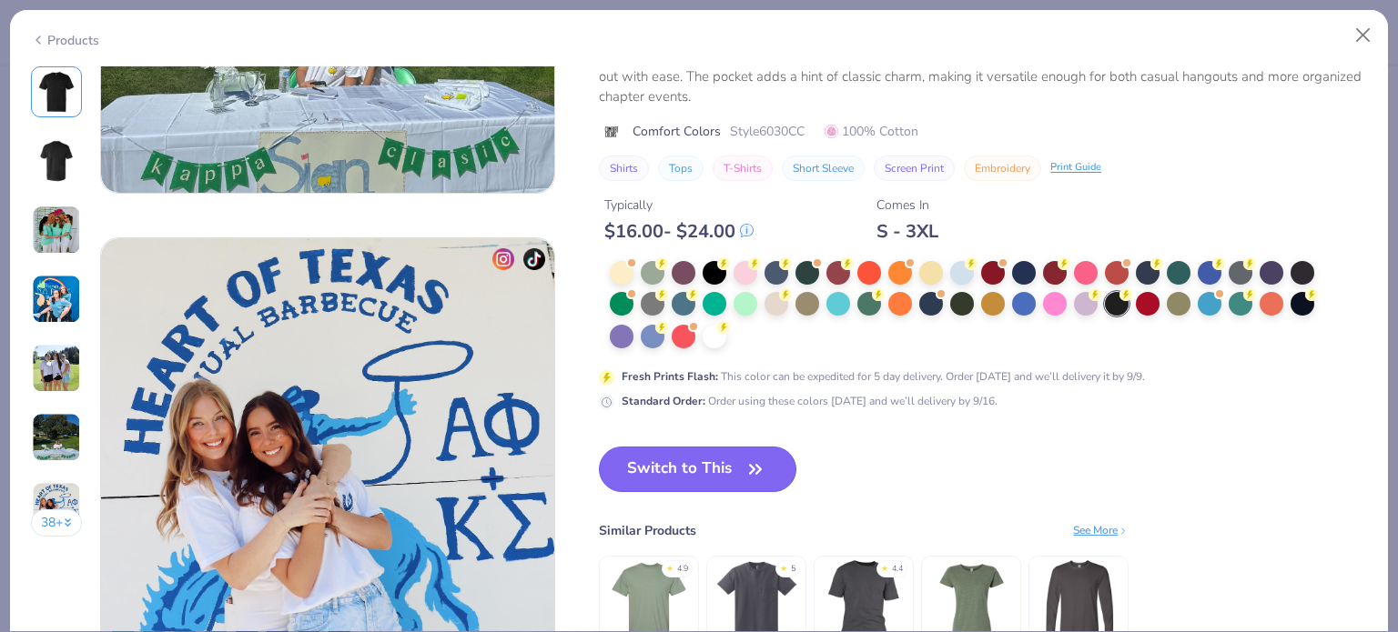
click at [702, 460] on button "Switch to This" at bounding box center [697, 469] width 197 height 45
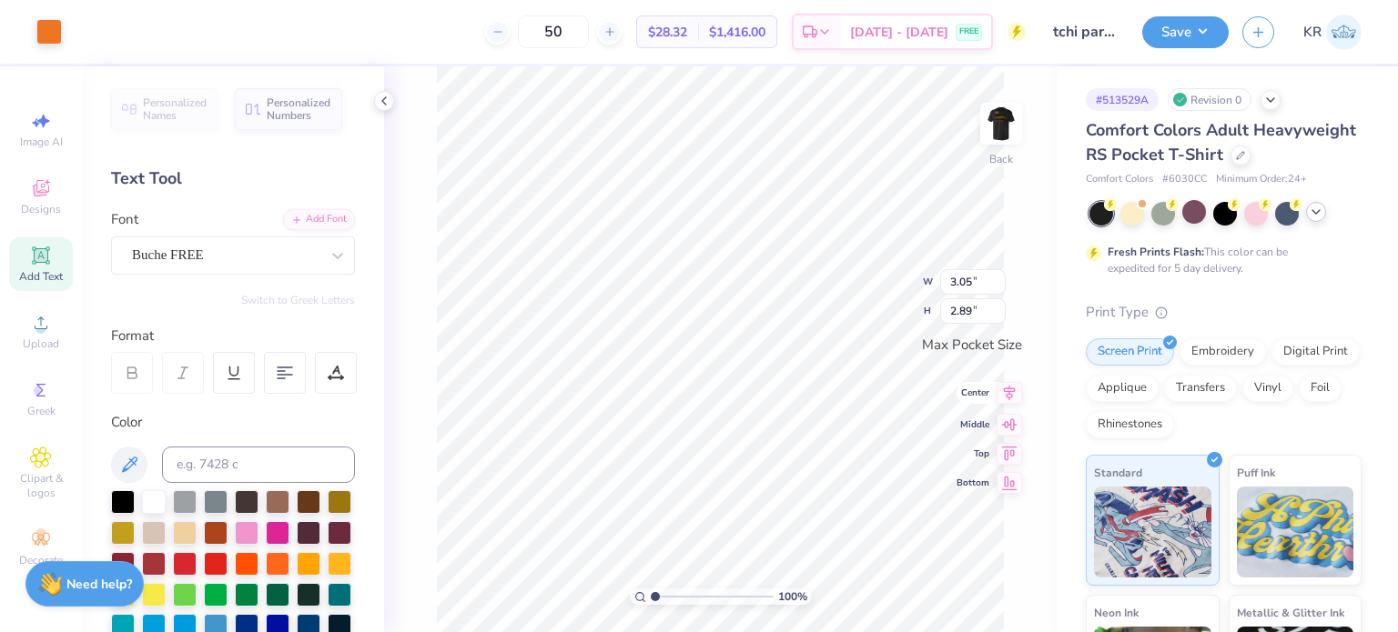
click at [1009, 390] on icon at bounding box center [1010, 393] width 12 height 15
click at [1014, 421] on div "100 % Back W 3.05 3.05 " H 2.89 2.89 " Max Pocket Size Center Middle Top Bottom" at bounding box center [720, 349] width 672 height 566
click at [1004, 409] on icon at bounding box center [1008, 408] width 25 height 22
click at [979, 585] on icon at bounding box center [971, 581] width 18 height 18
click at [976, 583] on icon at bounding box center [970, 581] width 15 height 16
